Goal: Obtain resource: Download file/media

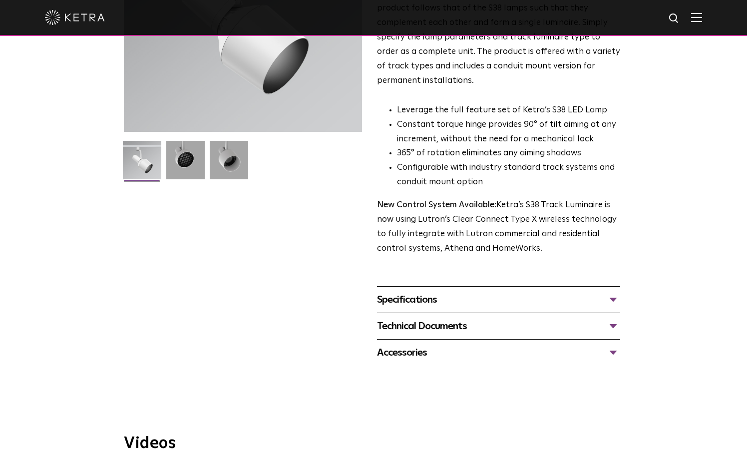
scroll to position [200, 0]
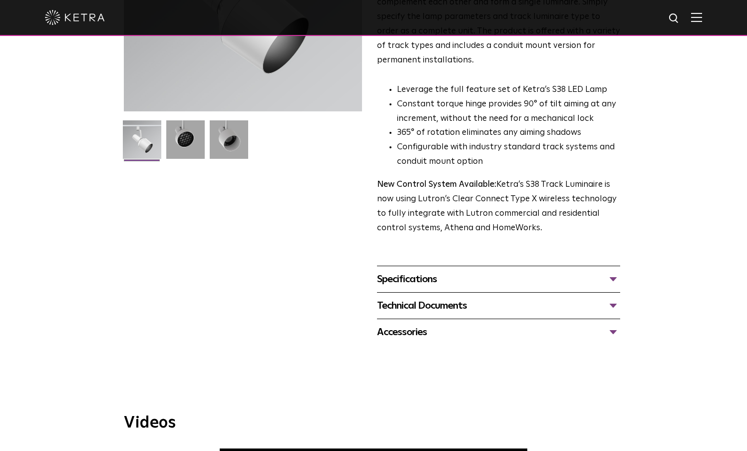
click at [439, 271] on div "Specifications" at bounding box center [498, 279] width 243 height 16
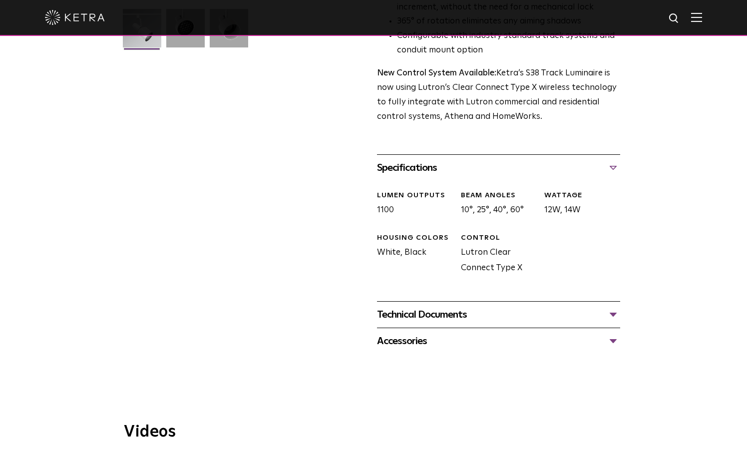
scroll to position [349, 0]
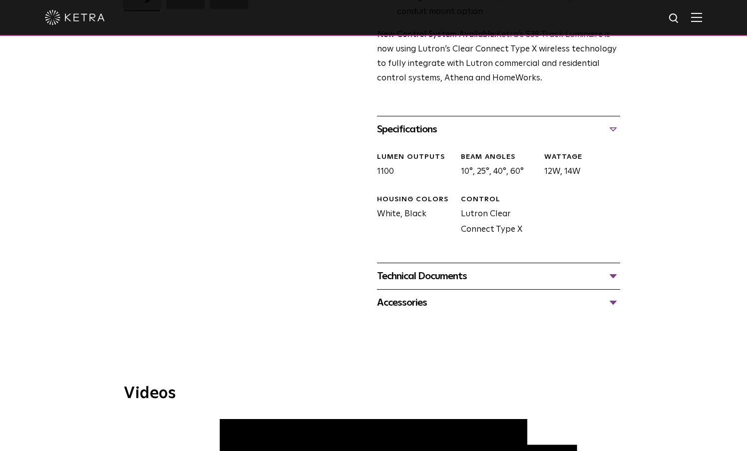
click at [436, 268] on div "Technical Documents" at bounding box center [498, 276] width 243 height 16
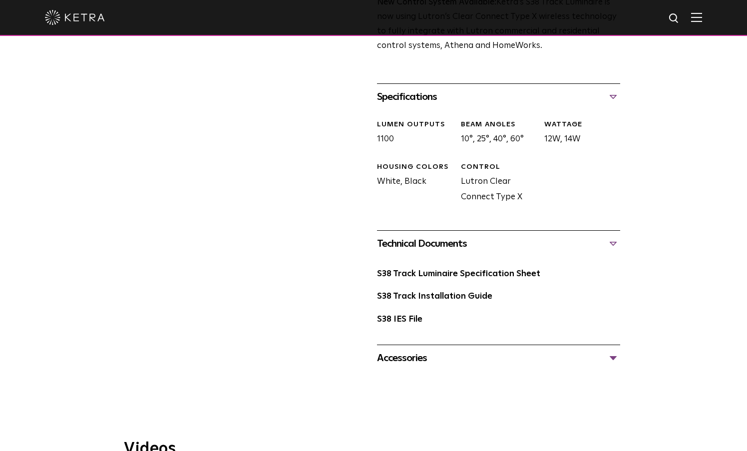
scroll to position [399, 0]
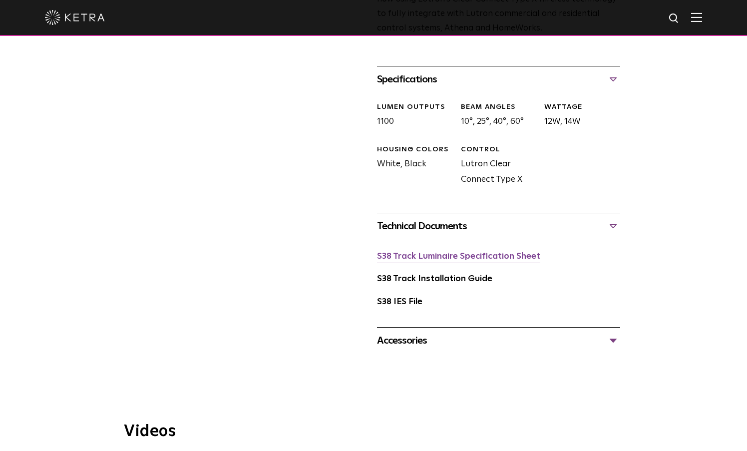
click at [451, 252] on link "S38 Track Luminaire Specification Sheet" at bounding box center [458, 256] width 163 height 8
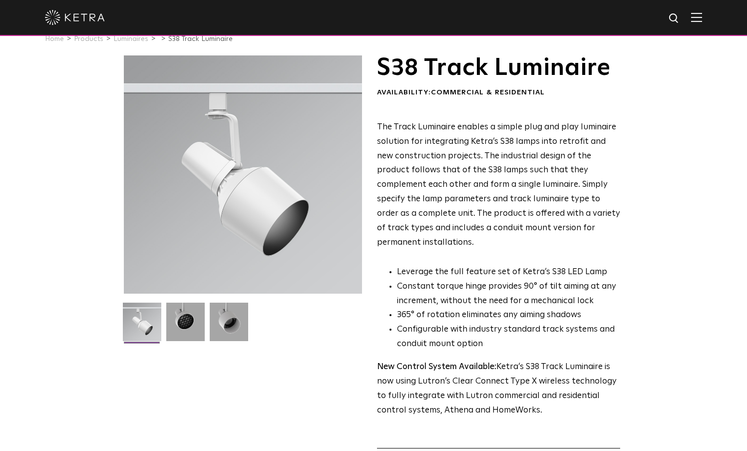
scroll to position [0, 0]
